Goal: Information Seeking & Learning: Learn about a topic

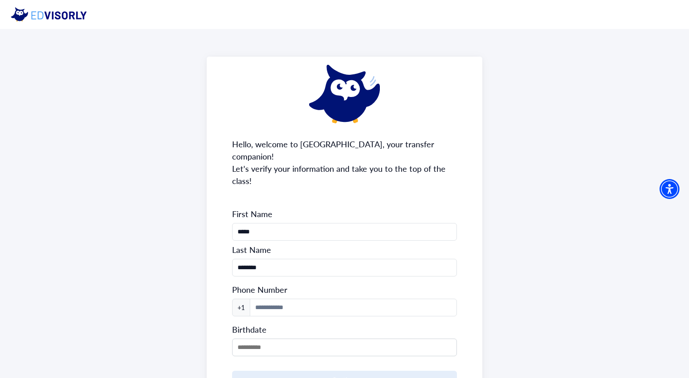
scroll to position [65, 0]
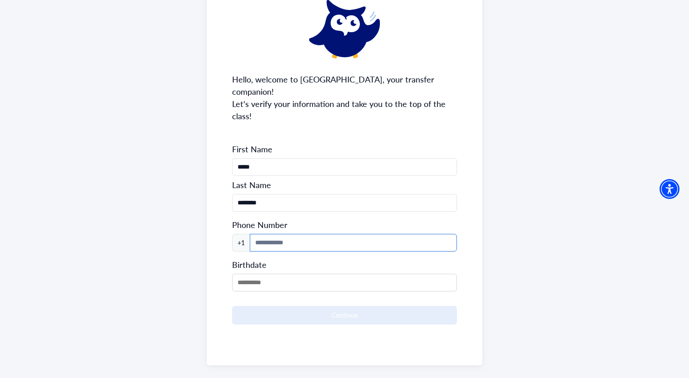
click at [331, 234] on input at bounding box center [353, 243] width 207 height 18
type input "**********"
click at [305, 234] on input "**********" at bounding box center [353, 243] width 207 height 18
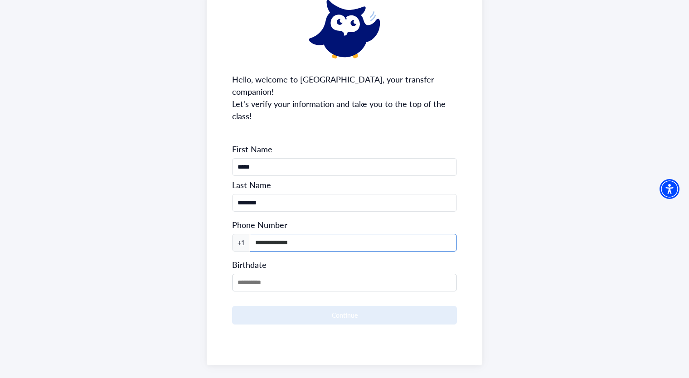
click at [305, 234] on input "**********" at bounding box center [353, 243] width 207 height 18
type input "**********"
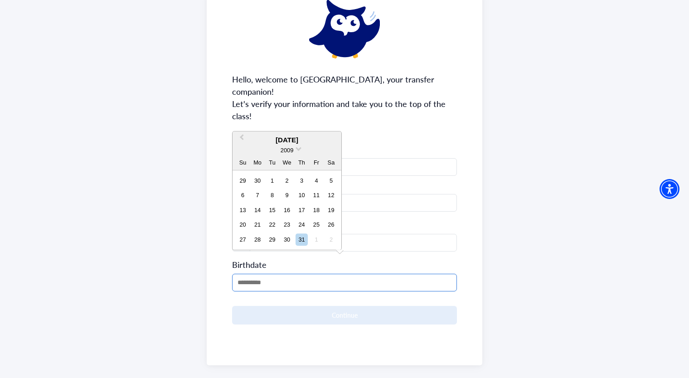
click at [308, 274] on input "MM/DD/YYYY" at bounding box center [344, 283] width 225 height 18
click at [289, 146] on div "2009" at bounding box center [287, 150] width 14 height 10
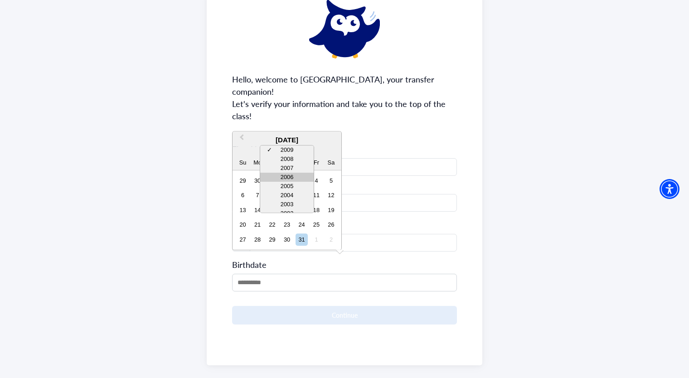
click at [293, 180] on div "2006" at bounding box center [286, 177] width 53 height 9
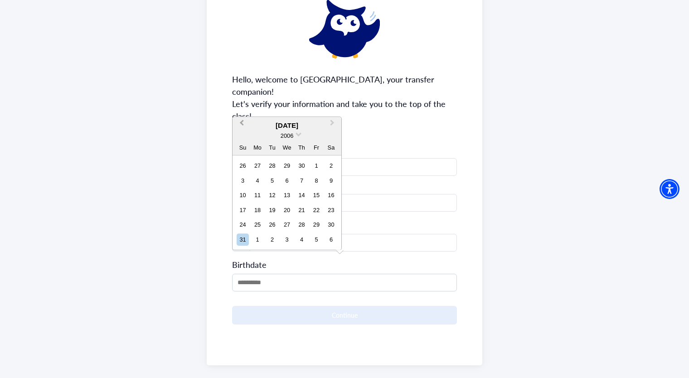
click at [241, 124] on span "Previous Month" at bounding box center [241, 125] width 0 height 14
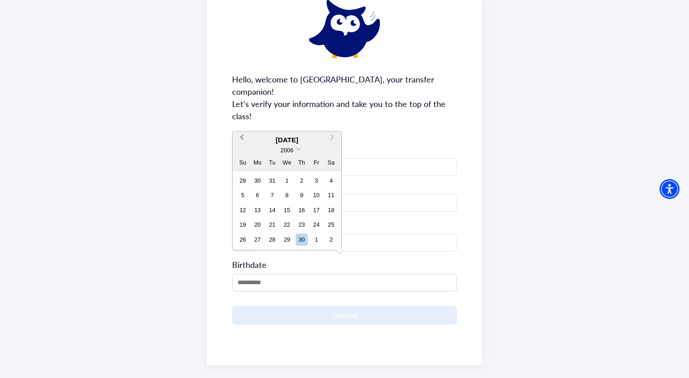
click at [245, 140] on button "Previous Month" at bounding box center [240, 140] width 14 height 14
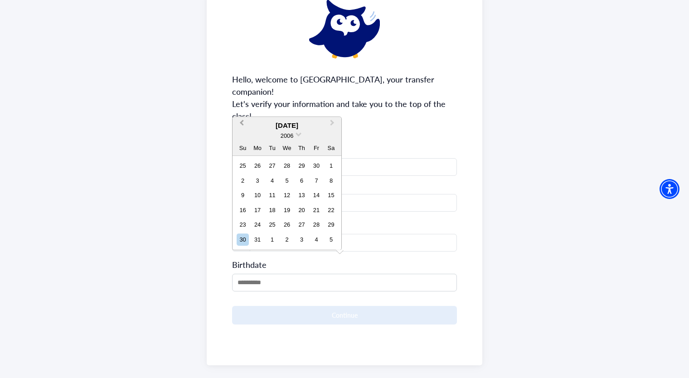
click at [245, 140] on div "2006" at bounding box center [286, 136] width 109 height 10
click at [238, 120] on button "Previous Month" at bounding box center [240, 125] width 14 height 14
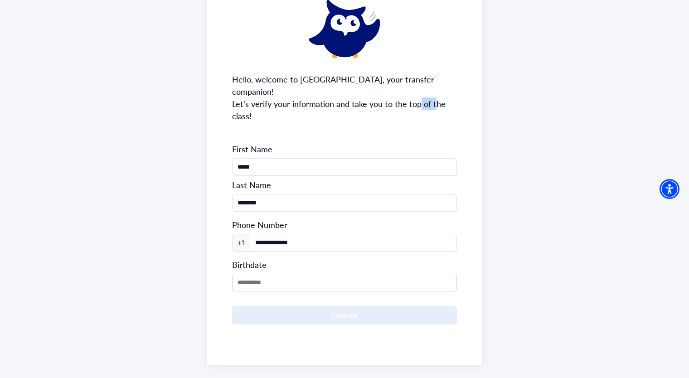
click at [238, 120] on div "**********" at bounding box center [344, 178] width 275 height 373
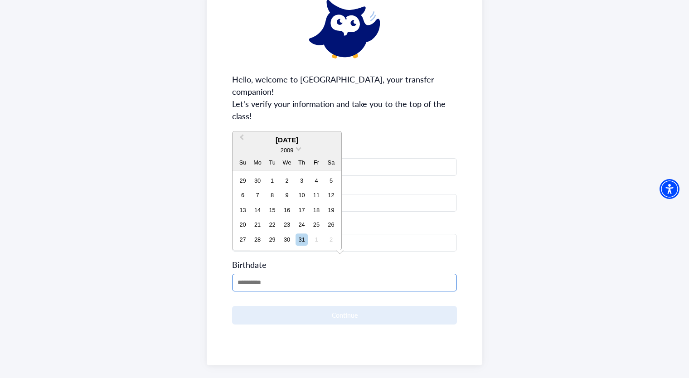
click at [273, 274] on input "MM/DD/YYYY" at bounding box center [344, 283] width 225 height 18
click at [240, 135] on button "Previous Month" at bounding box center [240, 140] width 14 height 14
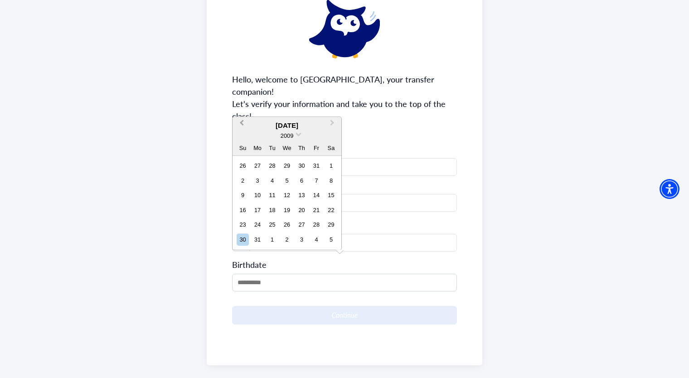
click at [240, 135] on div "2009" at bounding box center [286, 136] width 109 height 10
click at [241, 129] on button "Previous Month" at bounding box center [240, 125] width 14 height 14
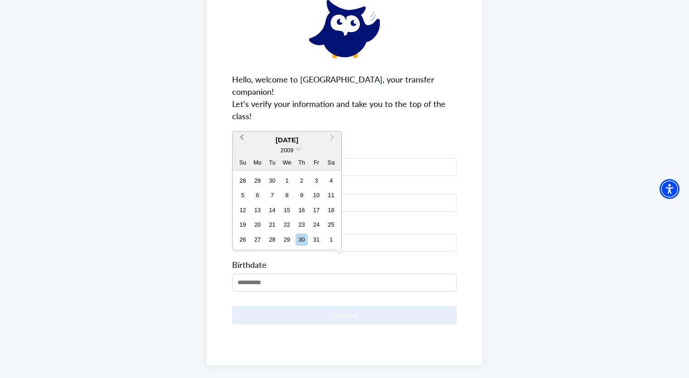
click at [243, 139] on button "Previous Month" at bounding box center [240, 140] width 14 height 14
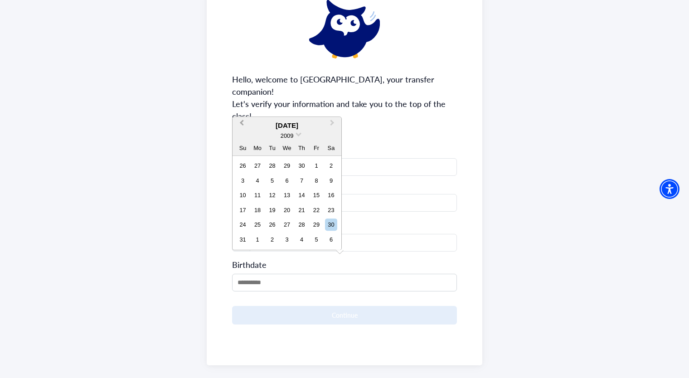
click at [243, 139] on div "2009" at bounding box center [286, 136] width 109 height 10
click at [241, 126] on button "Previous Month" at bounding box center [240, 125] width 14 height 14
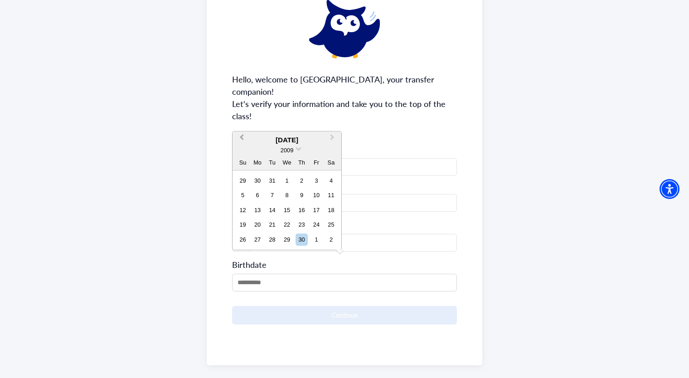
click at [246, 139] on button "Previous Month" at bounding box center [240, 140] width 14 height 14
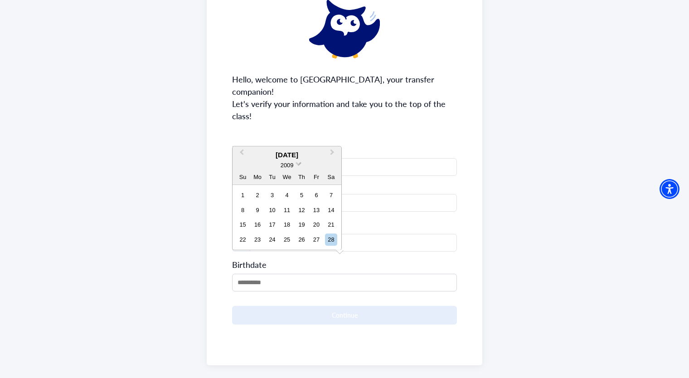
click at [299, 164] on span at bounding box center [298, 163] width 6 height 6
click at [304, 193] on div "2006" at bounding box center [286, 192] width 53 height 9
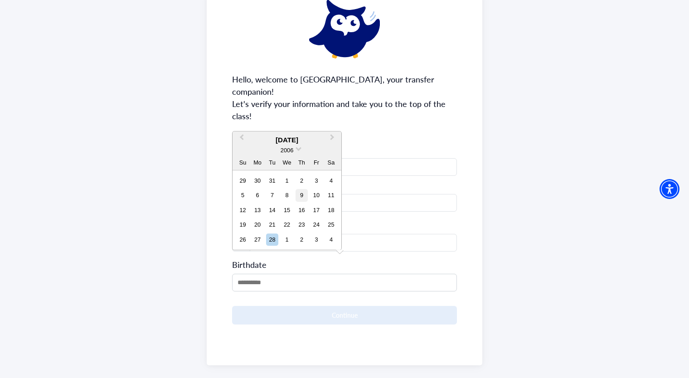
click at [303, 193] on div "9" at bounding box center [301, 195] width 12 height 12
type input "**********"
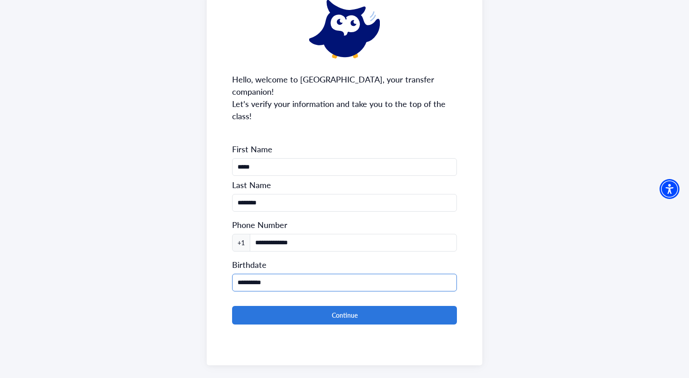
click at [328, 274] on input "**********" at bounding box center [344, 283] width 225 height 18
click at [374, 255] on div "**********" at bounding box center [344, 273] width 225 height 36
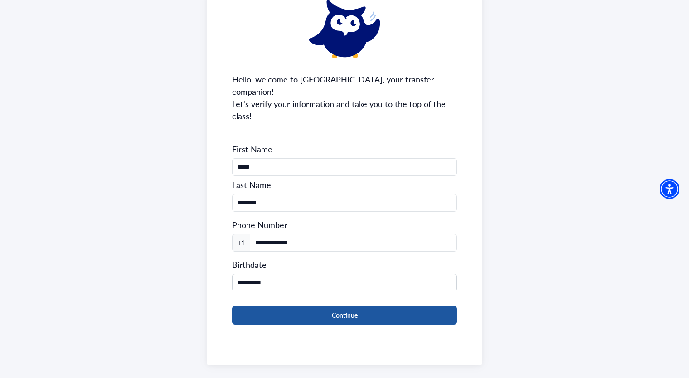
click at [371, 306] on button "Continue" at bounding box center [344, 315] width 225 height 19
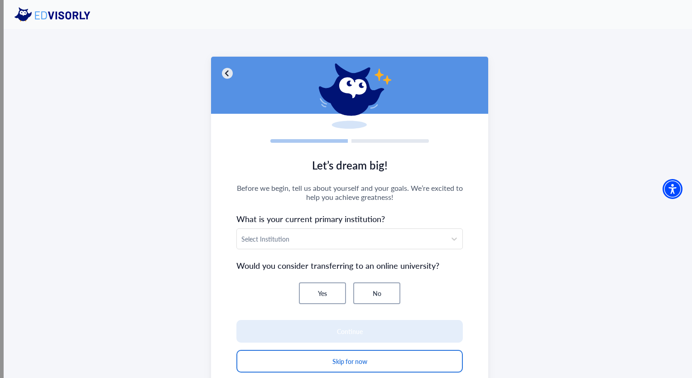
scroll to position [40, 0]
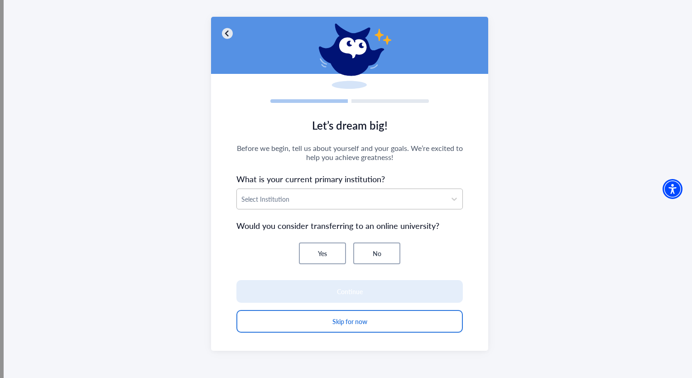
click at [419, 197] on div at bounding box center [341, 198] width 200 height 11
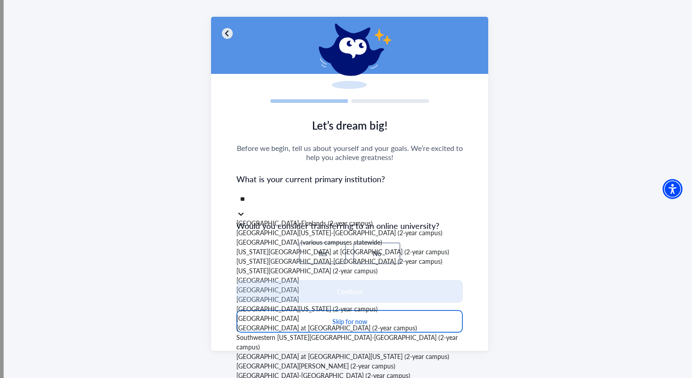
type input "*"
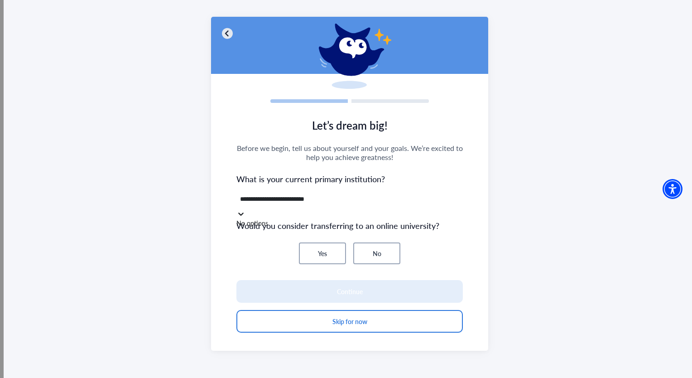
type input "**********"
click at [426, 243] on div "Yes No" at bounding box center [349, 253] width 226 height 22
click at [380, 249] on button "No" at bounding box center [376, 253] width 47 height 22
click at [418, 244] on div "Yes No" at bounding box center [349, 253] width 226 height 22
click at [429, 208] on div "Select Institution" at bounding box center [349, 198] width 226 height 21
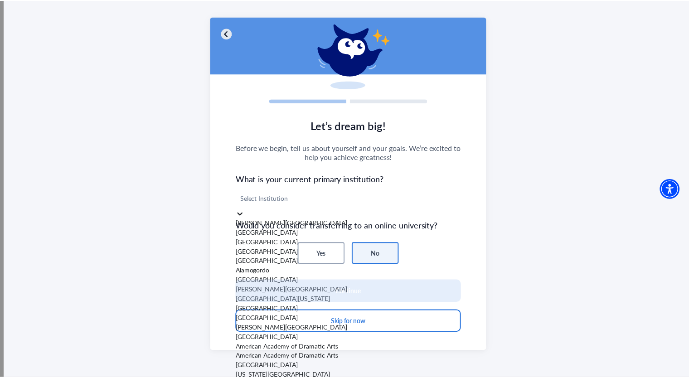
scroll to position [12468, 0]
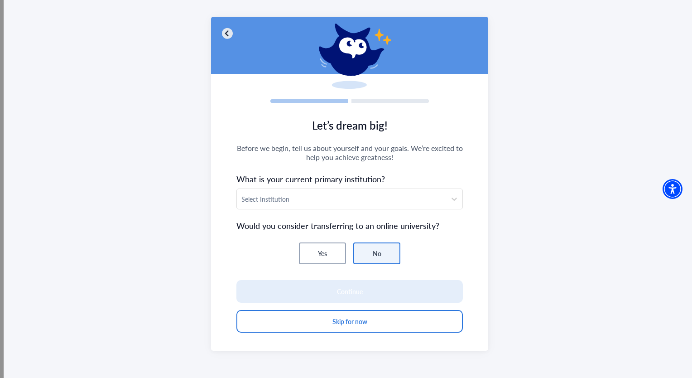
click at [190, 242] on div "Let’s dream big! Before we begin, tell us about yourself and your goals. We’re …" at bounding box center [350, 183] width 692 height 389
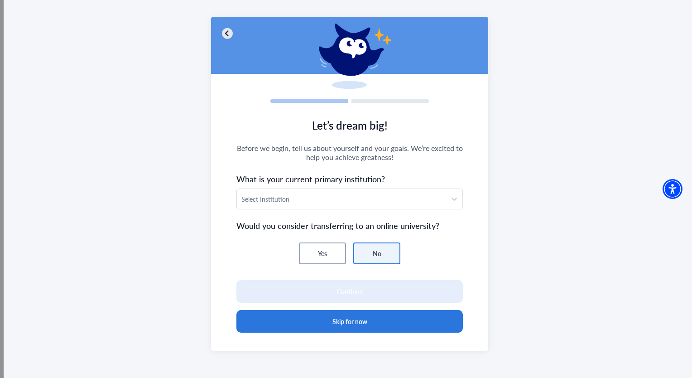
click at [337, 322] on button "Skip for now" at bounding box center [349, 321] width 226 height 23
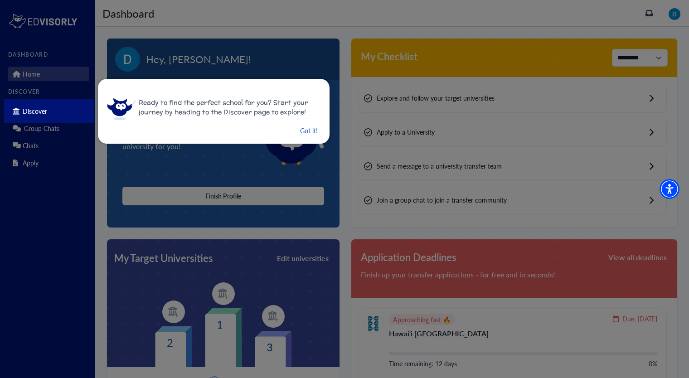
click at [312, 133] on button "Got it!" at bounding box center [308, 130] width 19 height 11
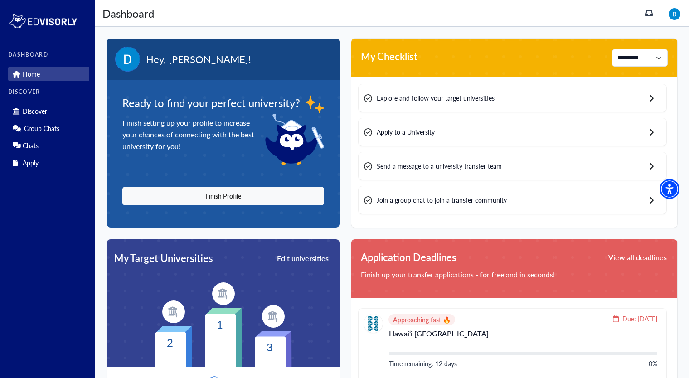
click at [490, 104] on div "Explore and follow your target universities" at bounding box center [512, 98] width 308 height 28
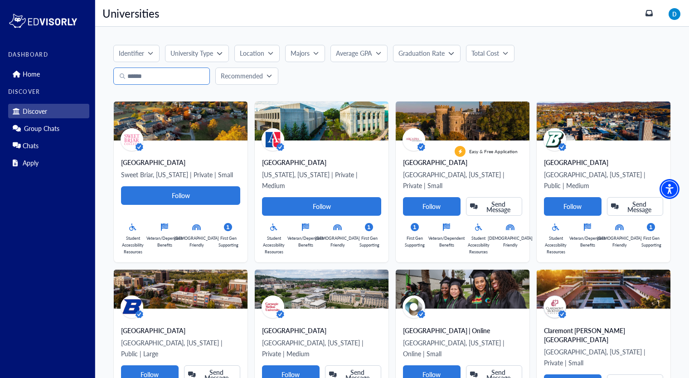
click at [209, 78] on input "Search" at bounding box center [161, 76] width 96 height 17
click at [468, 52] on button "Total Cost" at bounding box center [490, 53] width 48 height 17
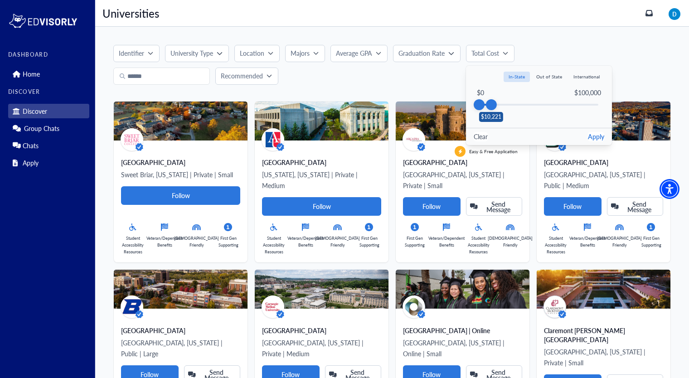
drag, startPoint x: 597, startPoint y: 108, endPoint x: 490, endPoint y: 129, distance: 108.5
click at [490, 129] on div "Total Cost In-State Out of State International Total Cost $0 $100,000 $10,221 C…" at bounding box center [539, 105] width 146 height 79
click at [598, 133] on button "Apply" at bounding box center [596, 137] width 16 height 10
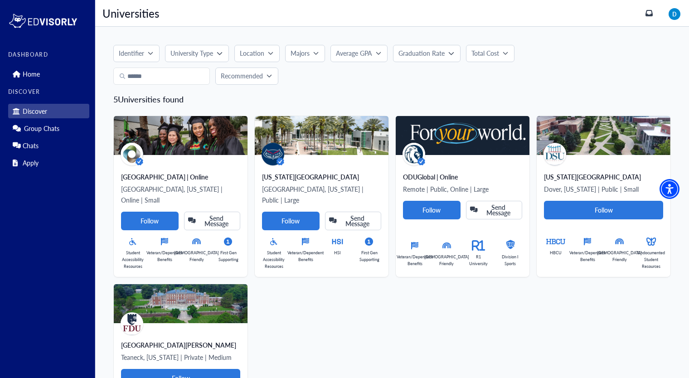
click at [487, 56] on p "Total Cost" at bounding box center [485, 53] width 28 height 10
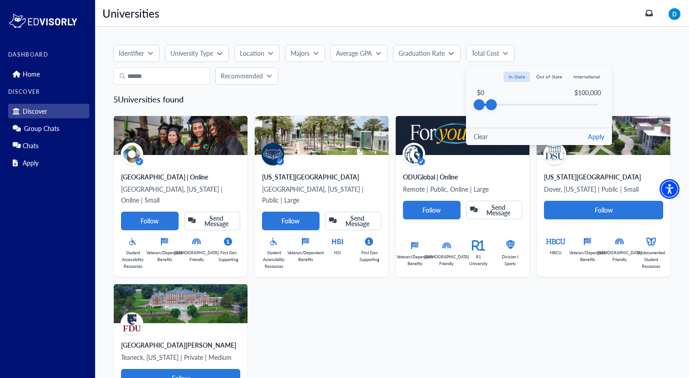
click at [550, 76] on button "Out of State" at bounding box center [549, 77] width 36 height 10
click at [592, 137] on button "Apply" at bounding box center [596, 137] width 16 height 10
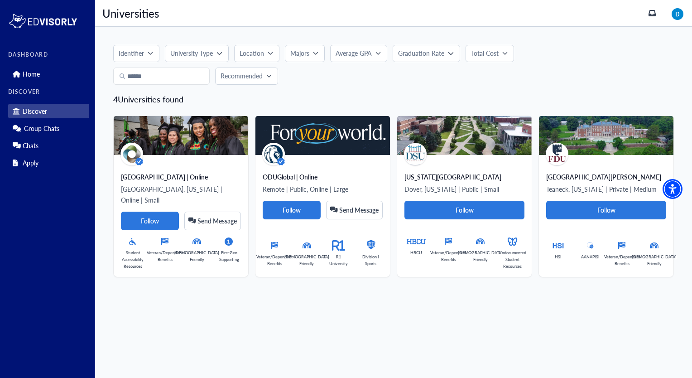
click at [227, 52] on button "University Type" at bounding box center [196, 53] width 63 height 17
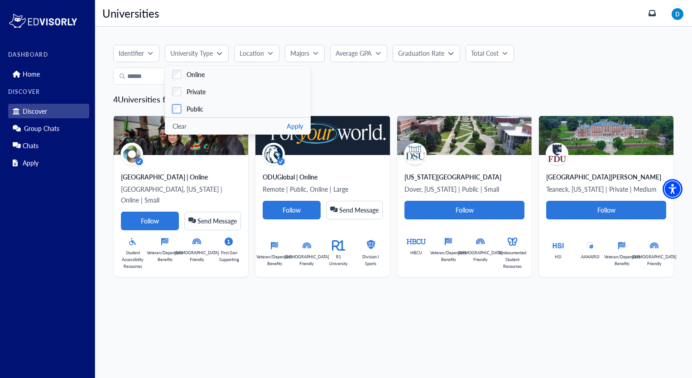
click at [198, 103] on label "Public" at bounding box center [238, 108] width 146 height 17
click at [199, 87] on span "Private" at bounding box center [196, 92] width 19 height 10
click at [269, 55] on icon "button" at bounding box center [270, 52] width 5 height 5
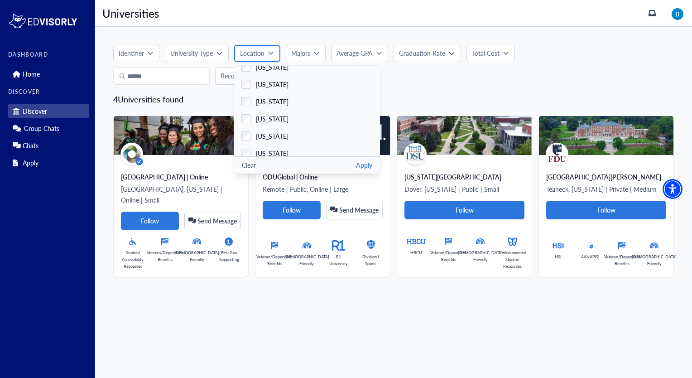
scroll to position [179, 0]
click at [268, 113] on label "[US_STATE]" at bounding box center [307, 118] width 146 height 17
click at [268, 136] on span "[US_STATE]" at bounding box center [272, 136] width 33 height 10
click at [360, 169] on button "Apply" at bounding box center [364, 165] width 16 height 10
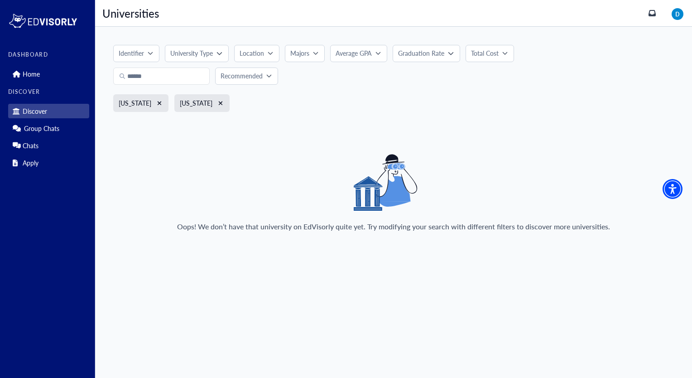
click at [204, 56] on p "University Type" at bounding box center [191, 53] width 43 height 10
click at [205, 90] on span "Private" at bounding box center [196, 92] width 19 height 10
click at [204, 106] on label "Public" at bounding box center [238, 108] width 146 height 17
click at [294, 122] on button "Apply" at bounding box center [295, 126] width 16 height 10
click at [310, 51] on div "Majors" at bounding box center [301, 53] width 23 height 10
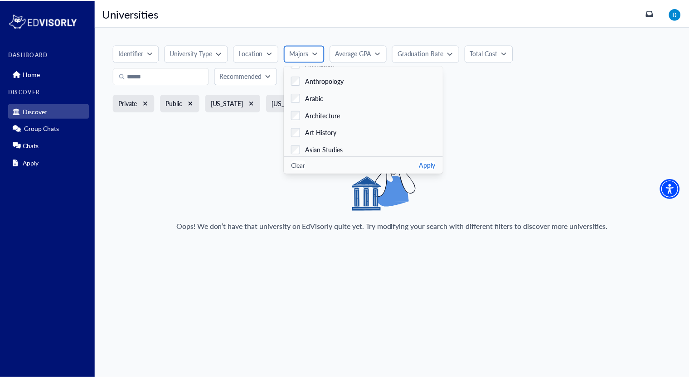
scroll to position [163, 0]
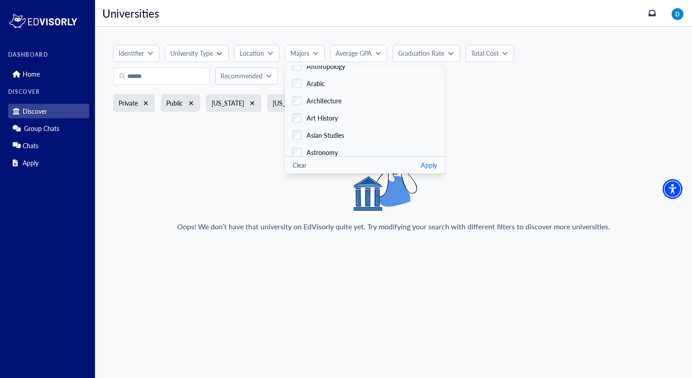
click at [371, 50] on p "Average GPA" at bounding box center [354, 53] width 36 height 10
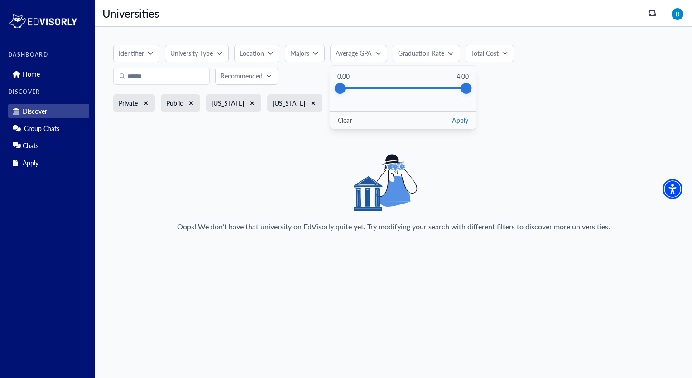
click at [144, 47] on button "Identifier" at bounding box center [136, 53] width 46 height 17
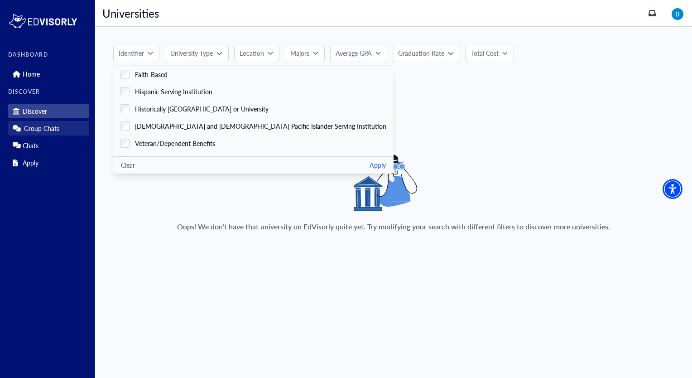
click at [47, 125] on p "Group Chats" at bounding box center [41, 129] width 35 height 8
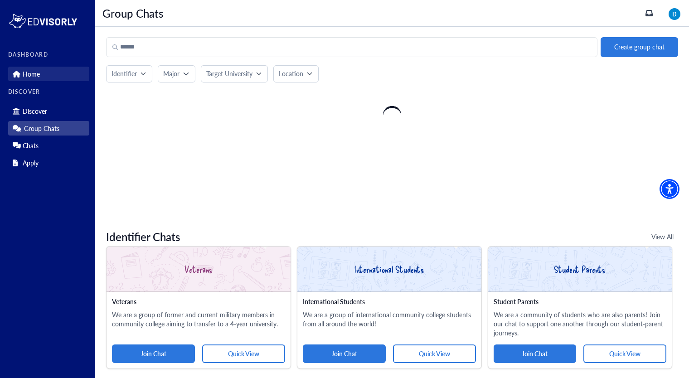
click at [50, 72] on link "Home" at bounding box center [48, 74] width 81 height 14
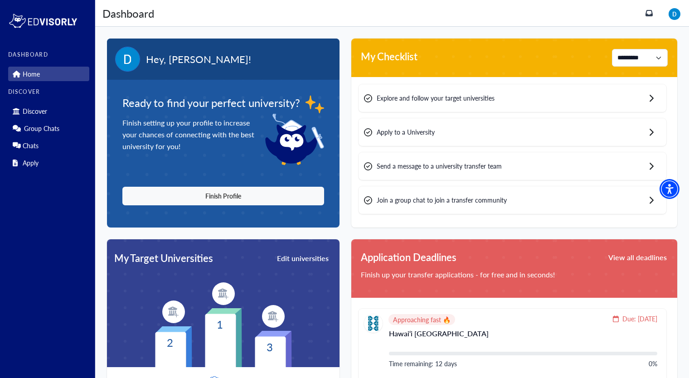
click at [50, 72] on link "Home" at bounding box center [48, 74] width 81 height 14
